Goal: Complete application form

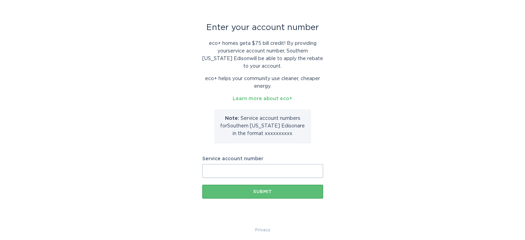
scroll to position [27, 0]
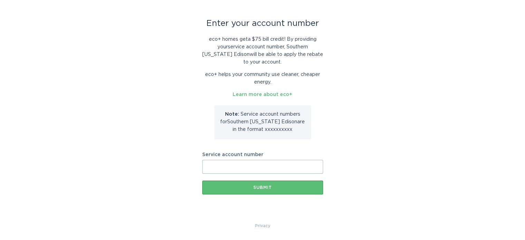
click at [208, 166] on input "Service account number" at bounding box center [262, 167] width 121 height 14
click at [254, 168] on input "2121584437" at bounding box center [262, 167] width 121 height 14
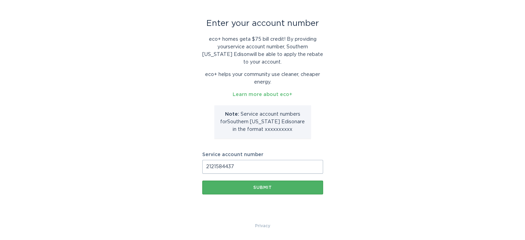
type input "2121584437"
click at [259, 189] on div "Submit" at bounding box center [263, 187] width 114 height 4
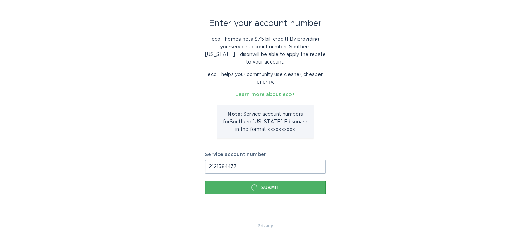
scroll to position [0, 0]
